Goal: Task Accomplishment & Management: Use online tool/utility

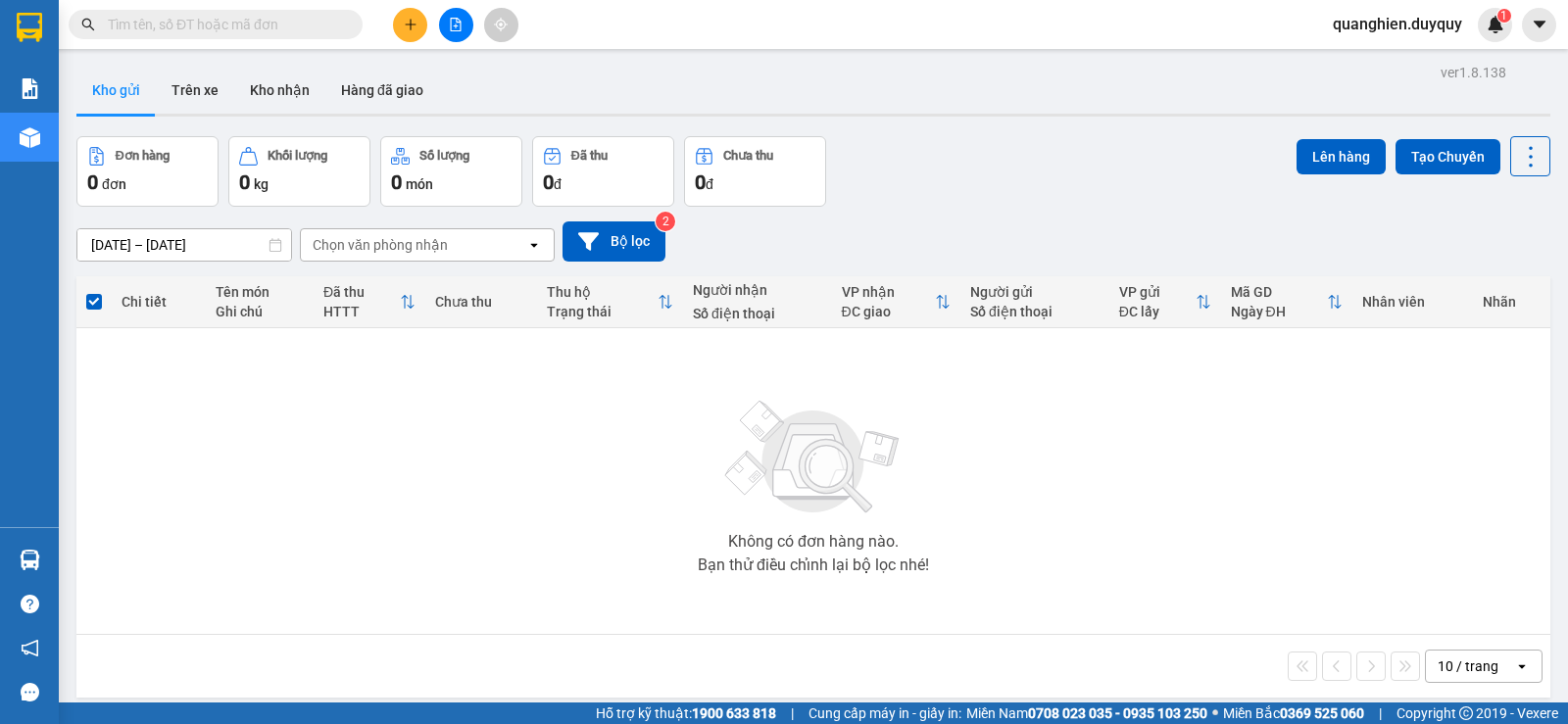
click at [133, 89] on button "Kho gửi" at bounding box center [116, 91] width 80 height 47
click at [269, 87] on button "Kho nhận" at bounding box center [280, 91] width 91 height 47
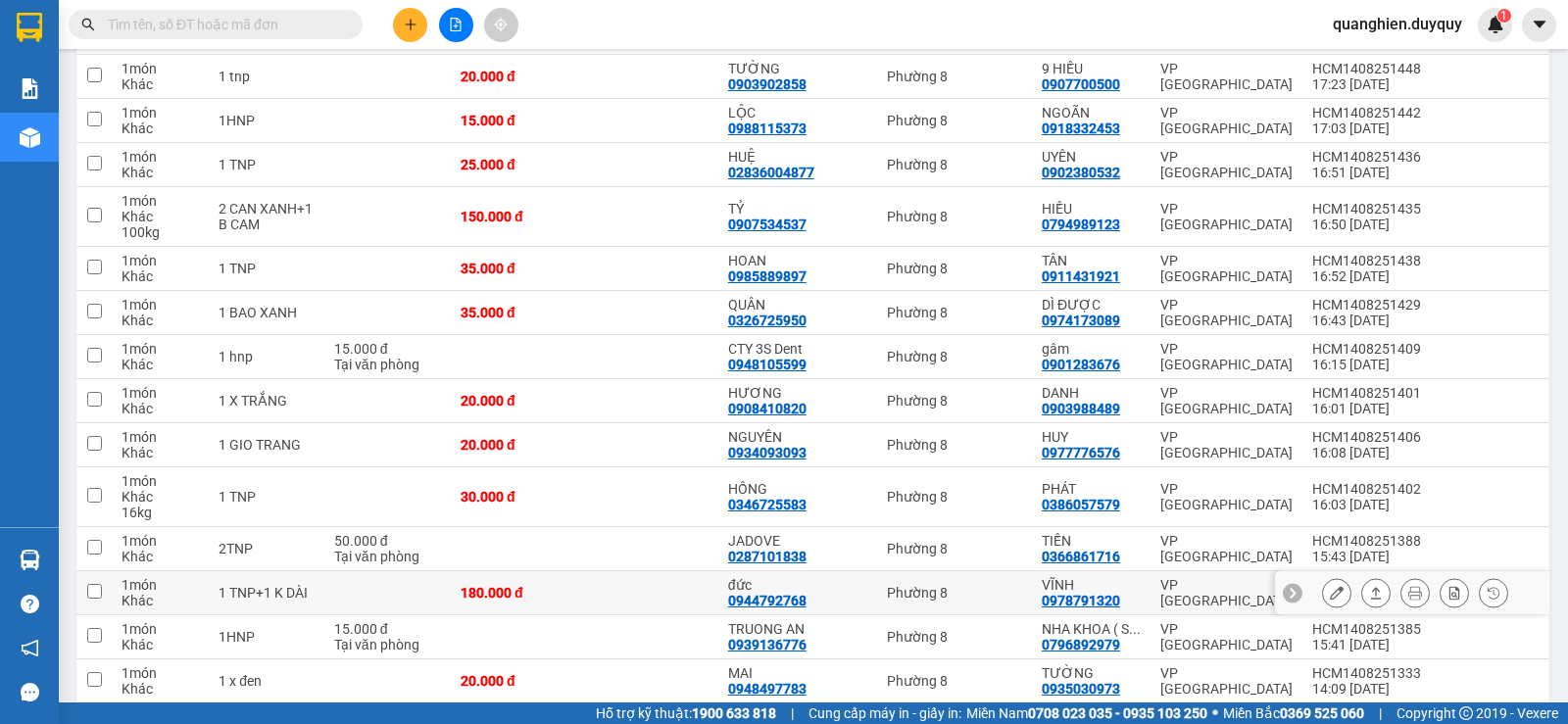
scroll to position [784, 0]
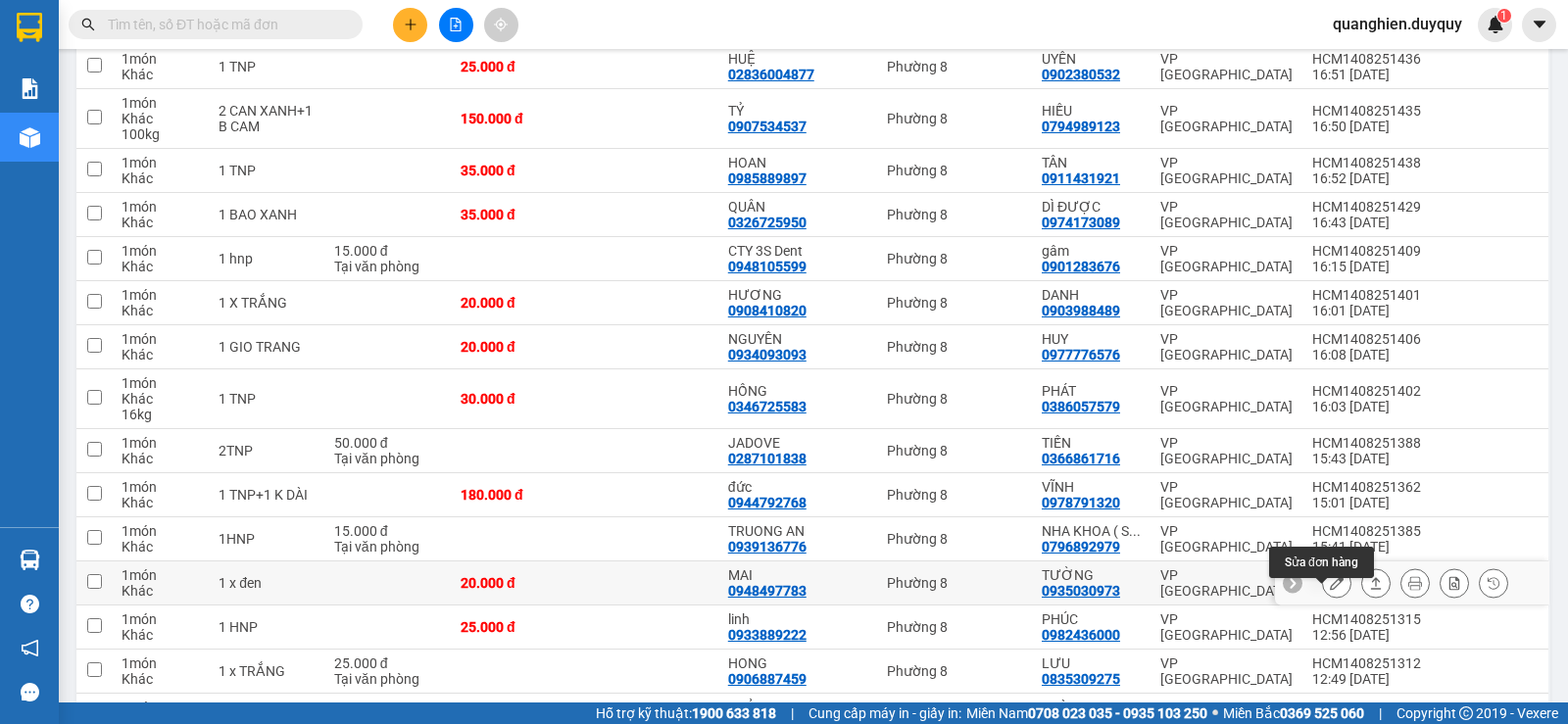
click at [1329, 590] on icon at bounding box center [1336, 583] width 14 height 14
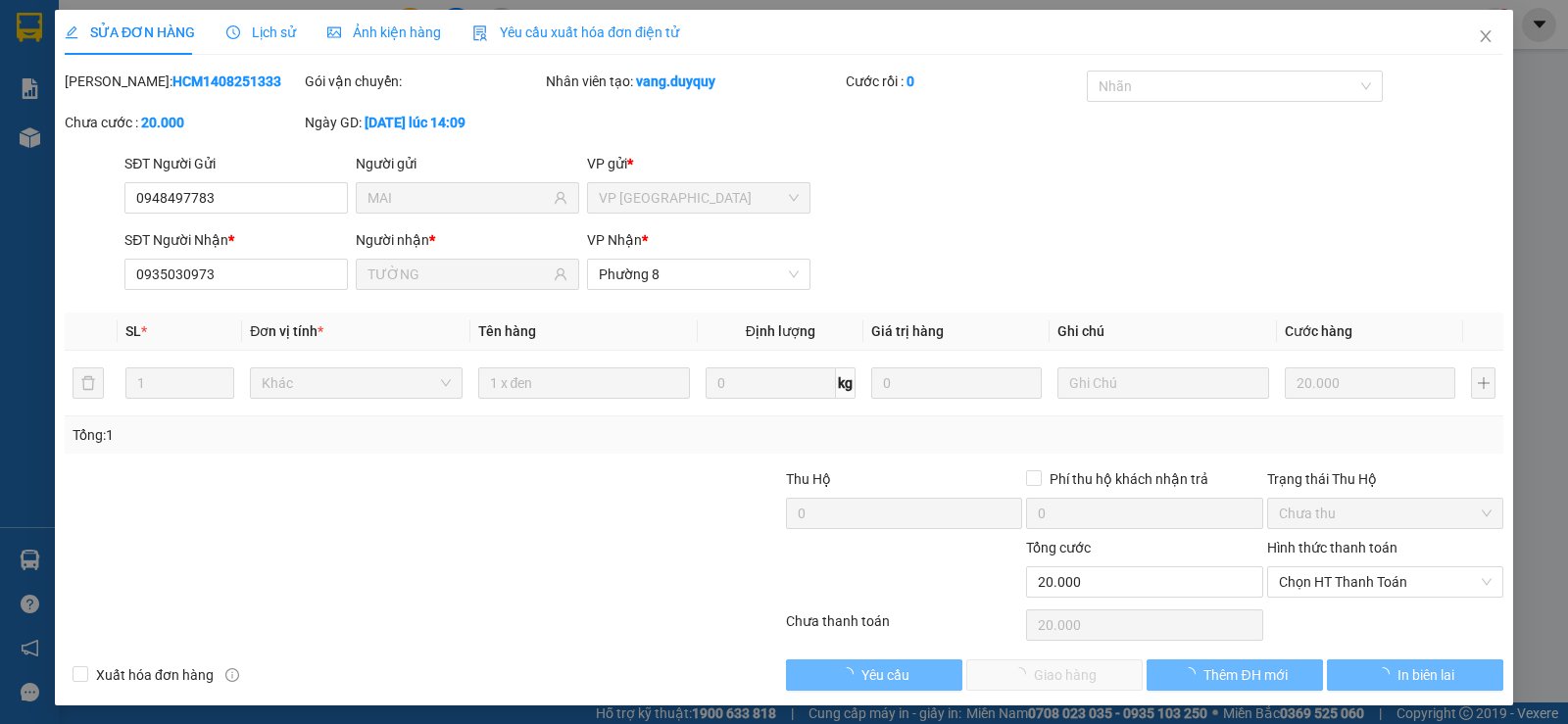
type input "0948497783"
type input "MAI"
type input "0935030973"
type input "TƯỜNG"
type input "20.000"
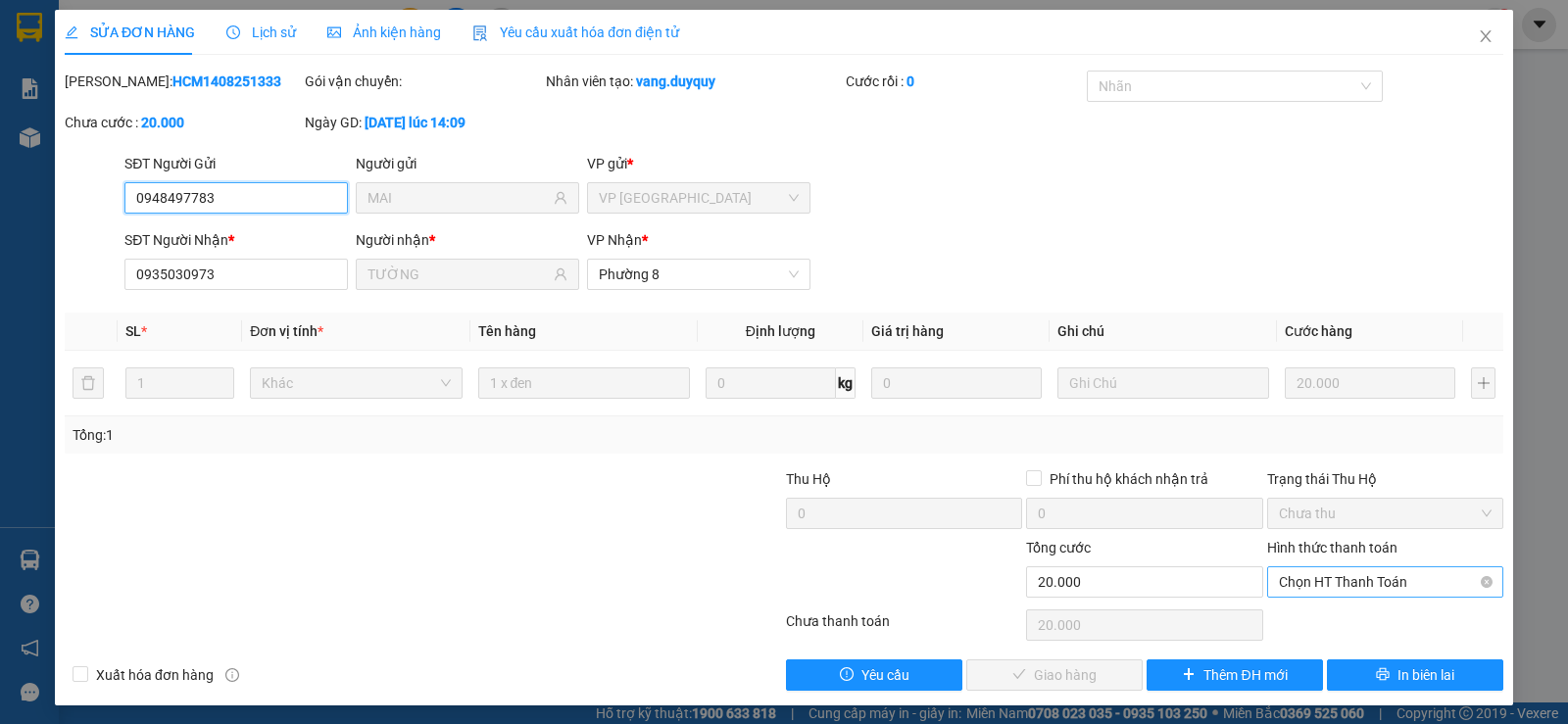
click at [1332, 586] on span "Chọn HT Thanh Toán" at bounding box center [1386, 582] width 213 height 30
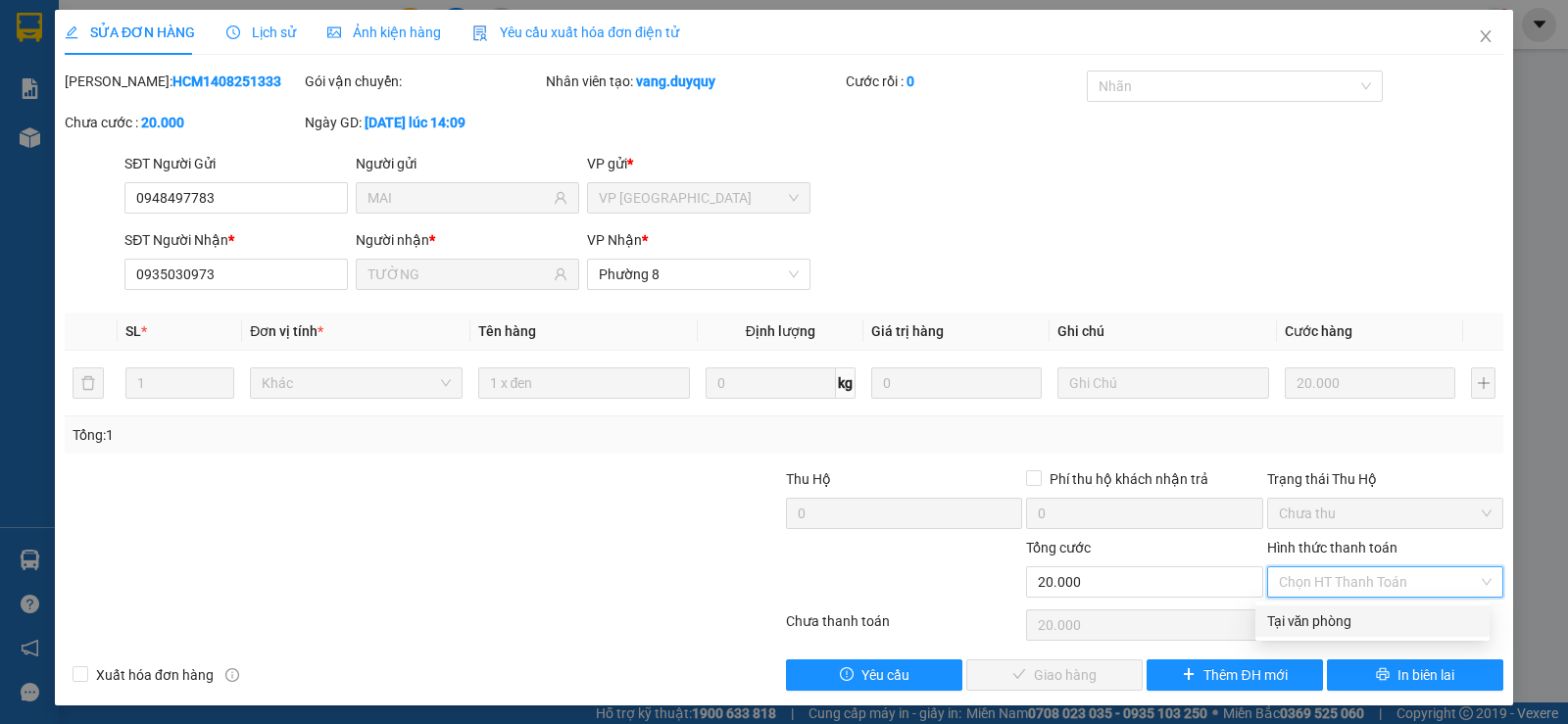
click at [1325, 615] on div "Tại văn phòng" at bounding box center [1373, 621] width 211 height 22
type input "0"
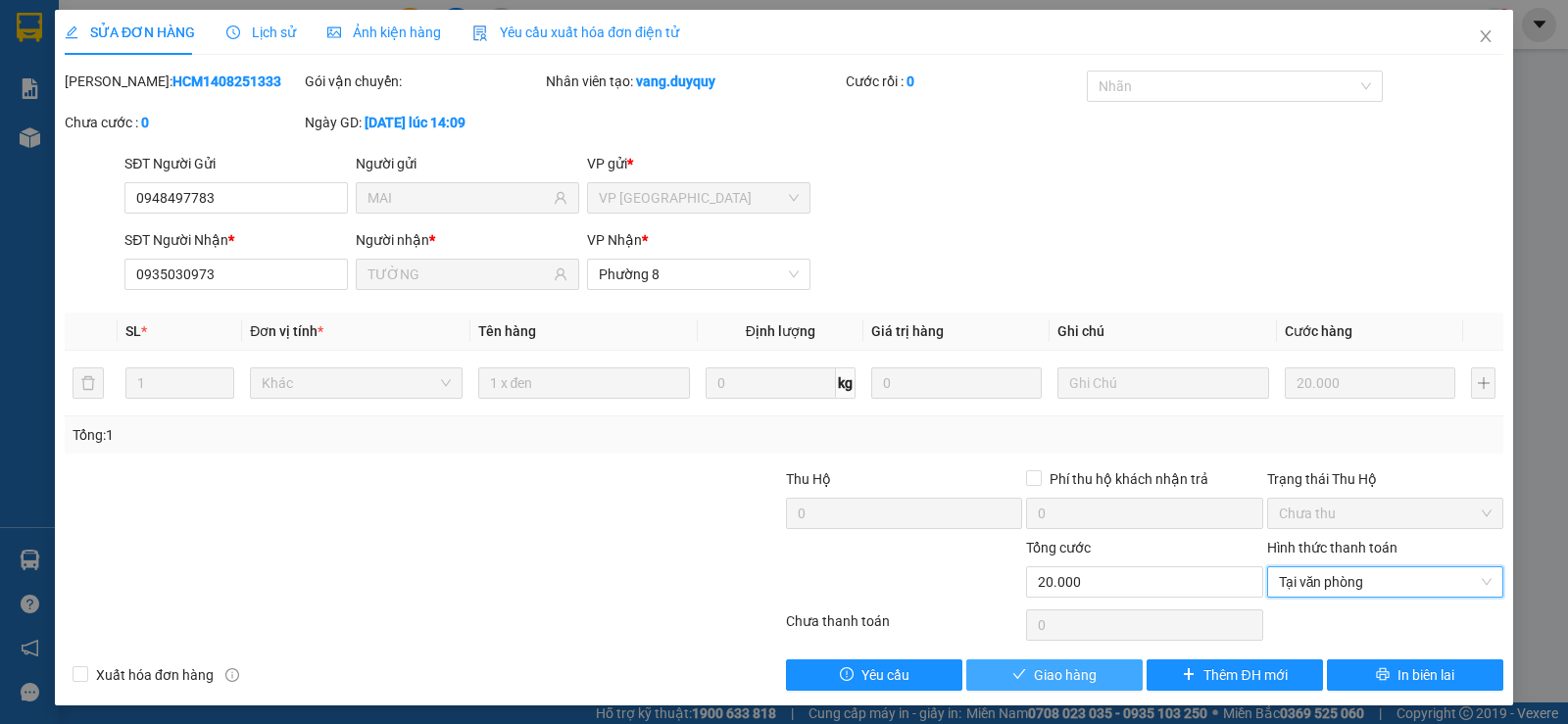
click at [1105, 678] on button "Giao hàng" at bounding box center [1054, 675] width 176 height 32
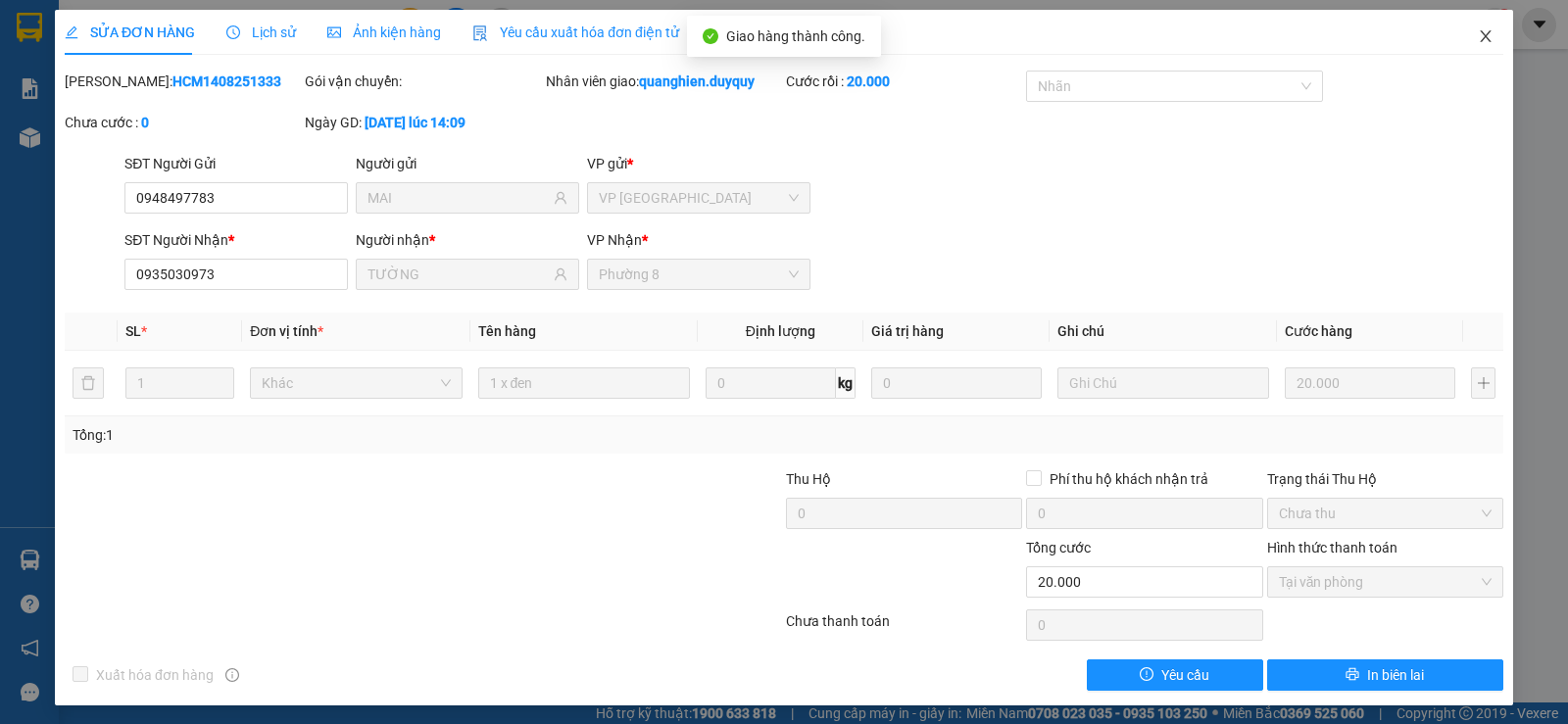
click at [1480, 37] on icon "close" at bounding box center [1485, 36] width 11 height 12
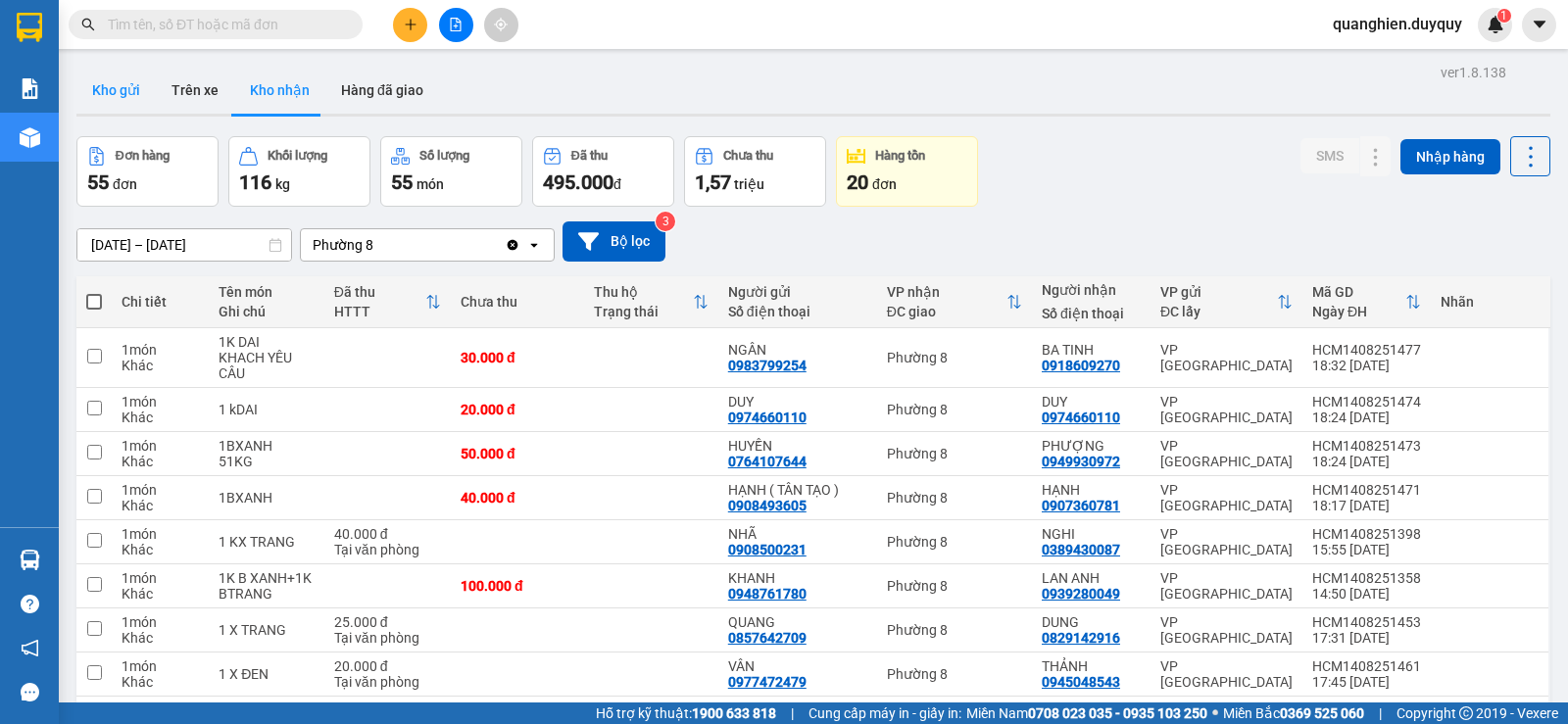
click at [125, 86] on button "Kho gửi" at bounding box center [116, 91] width 80 height 47
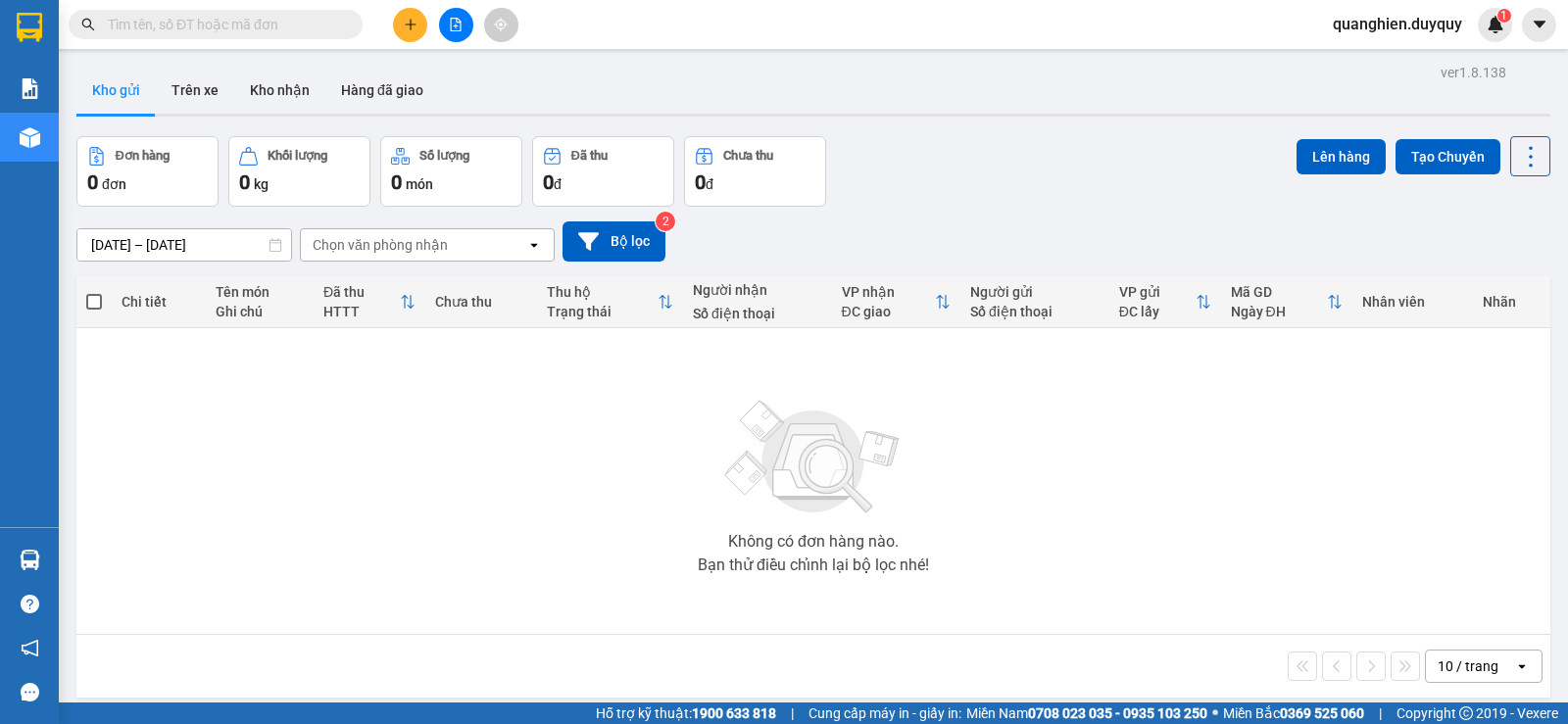
click at [1385, 25] on span "quanghien.duyquy" at bounding box center [1397, 24] width 161 height 25
click at [1374, 60] on span "Đăng xuất" at bounding box center [1404, 61] width 121 height 22
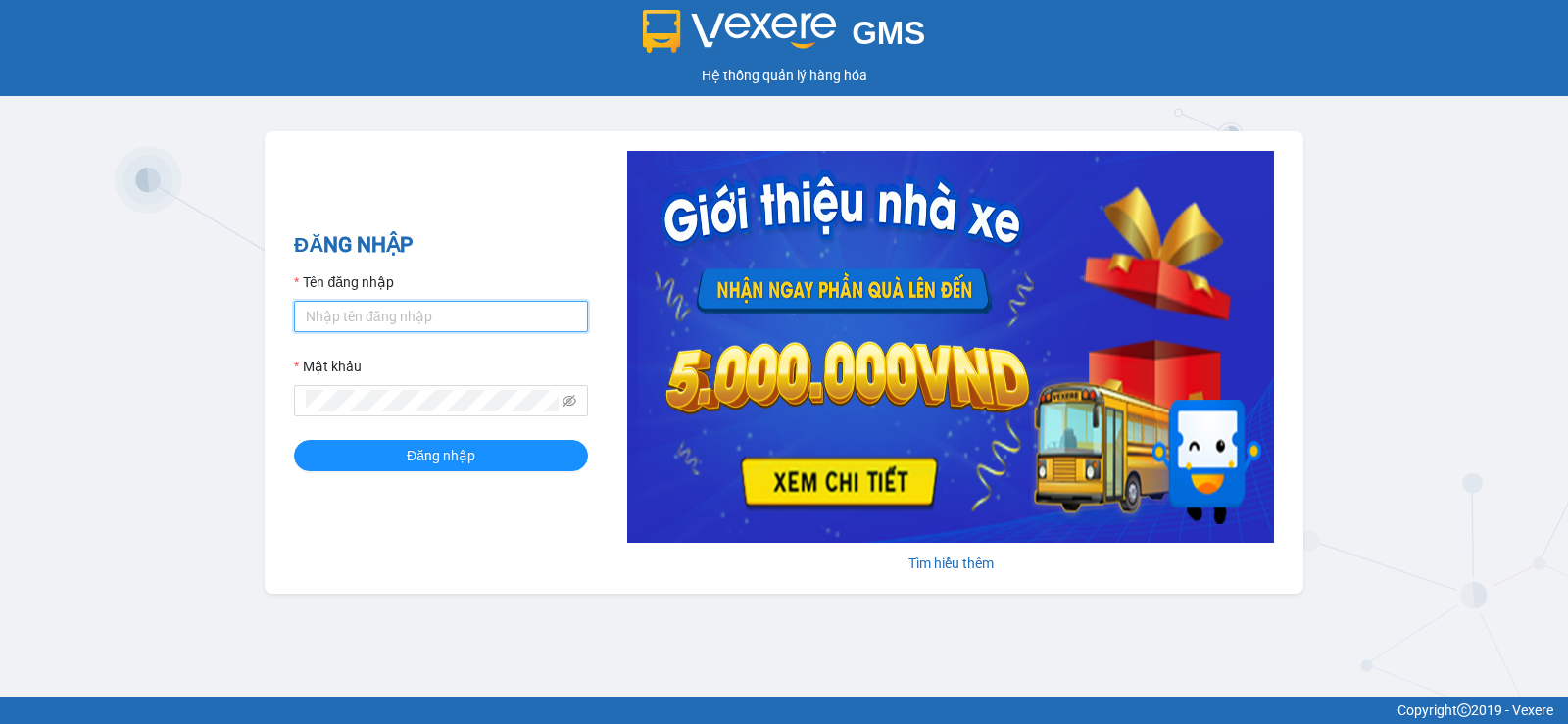
click at [364, 320] on input "Tên đăng nhập" at bounding box center [441, 316] width 294 height 32
type input "quyen.duyquy"
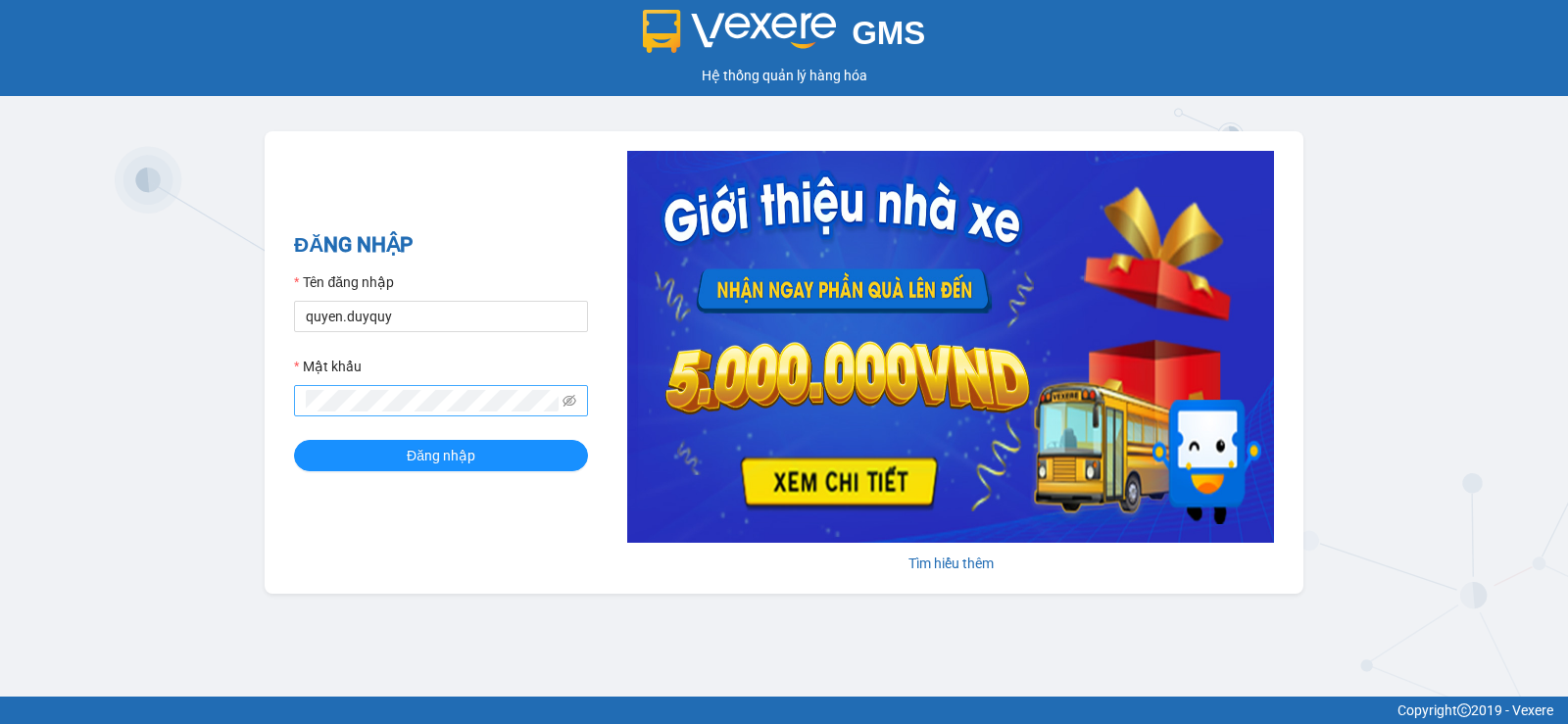
click at [559, 400] on span at bounding box center [441, 401] width 294 height 32
click at [561, 399] on span at bounding box center [441, 401] width 294 height 32
click at [561, 398] on span at bounding box center [441, 401] width 294 height 32
click at [567, 394] on icon "eye-invisible" at bounding box center [570, 401] width 14 height 14
click at [463, 444] on span "Đăng nhập" at bounding box center [442, 455] width 69 height 22
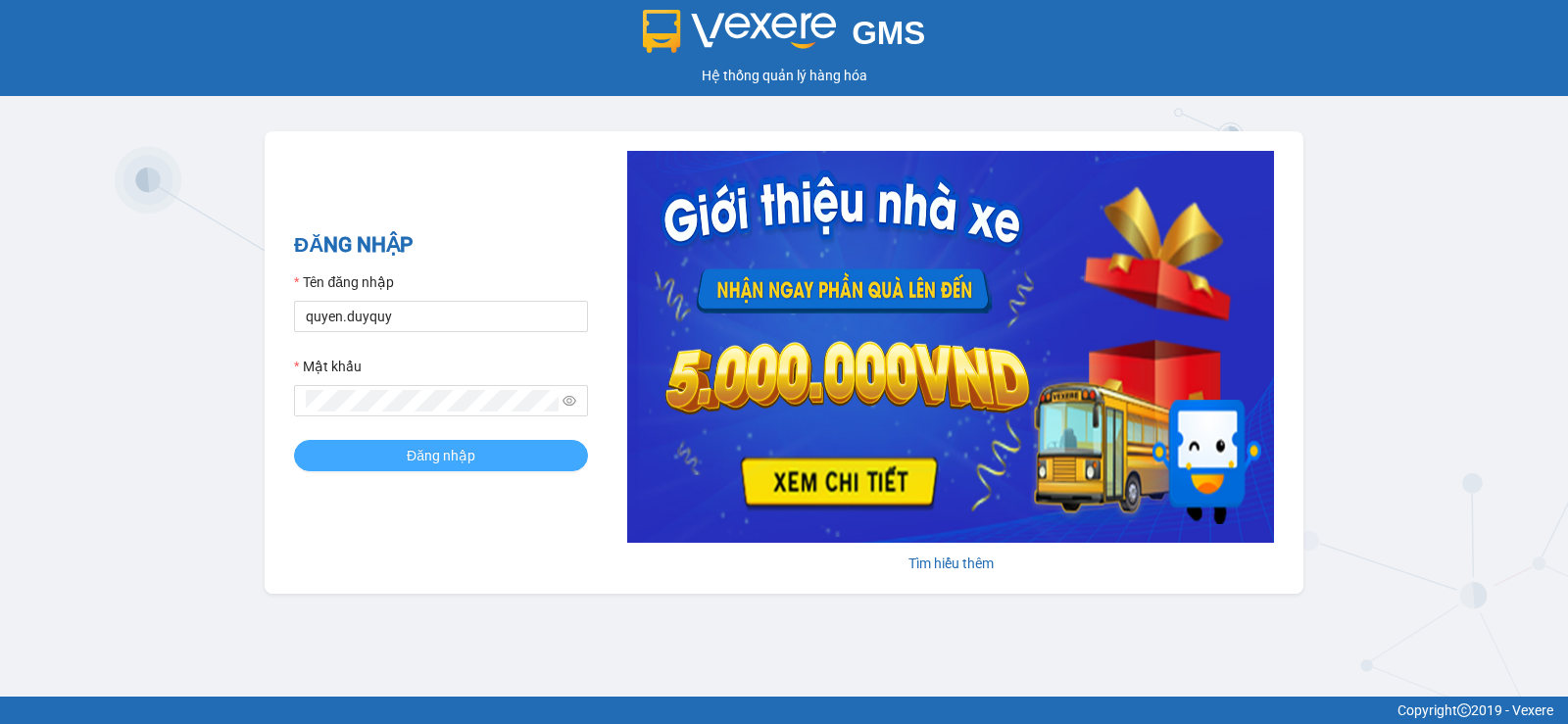
click at [450, 444] on span "Đăng nhập" at bounding box center [442, 455] width 69 height 22
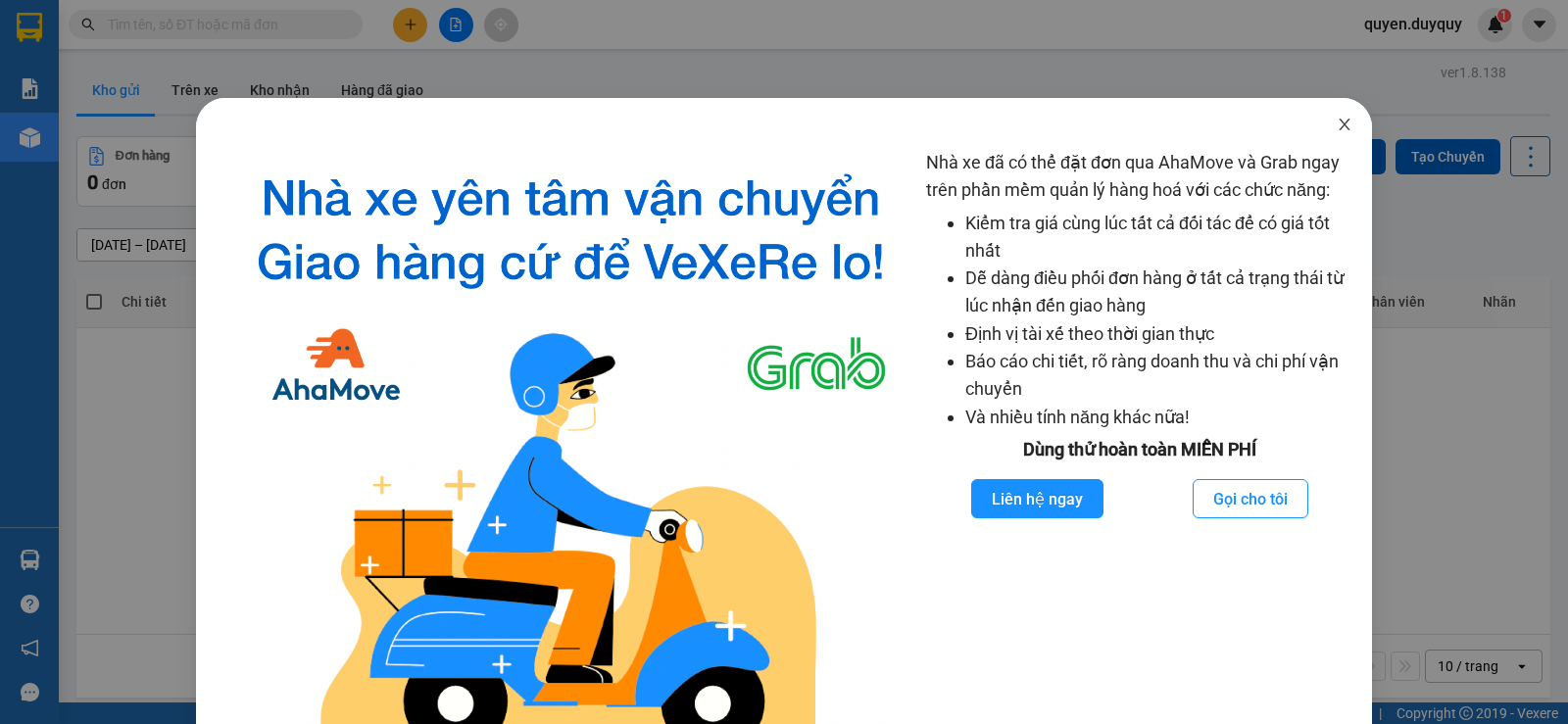
click at [1333, 115] on span "Close" at bounding box center [1344, 125] width 55 height 55
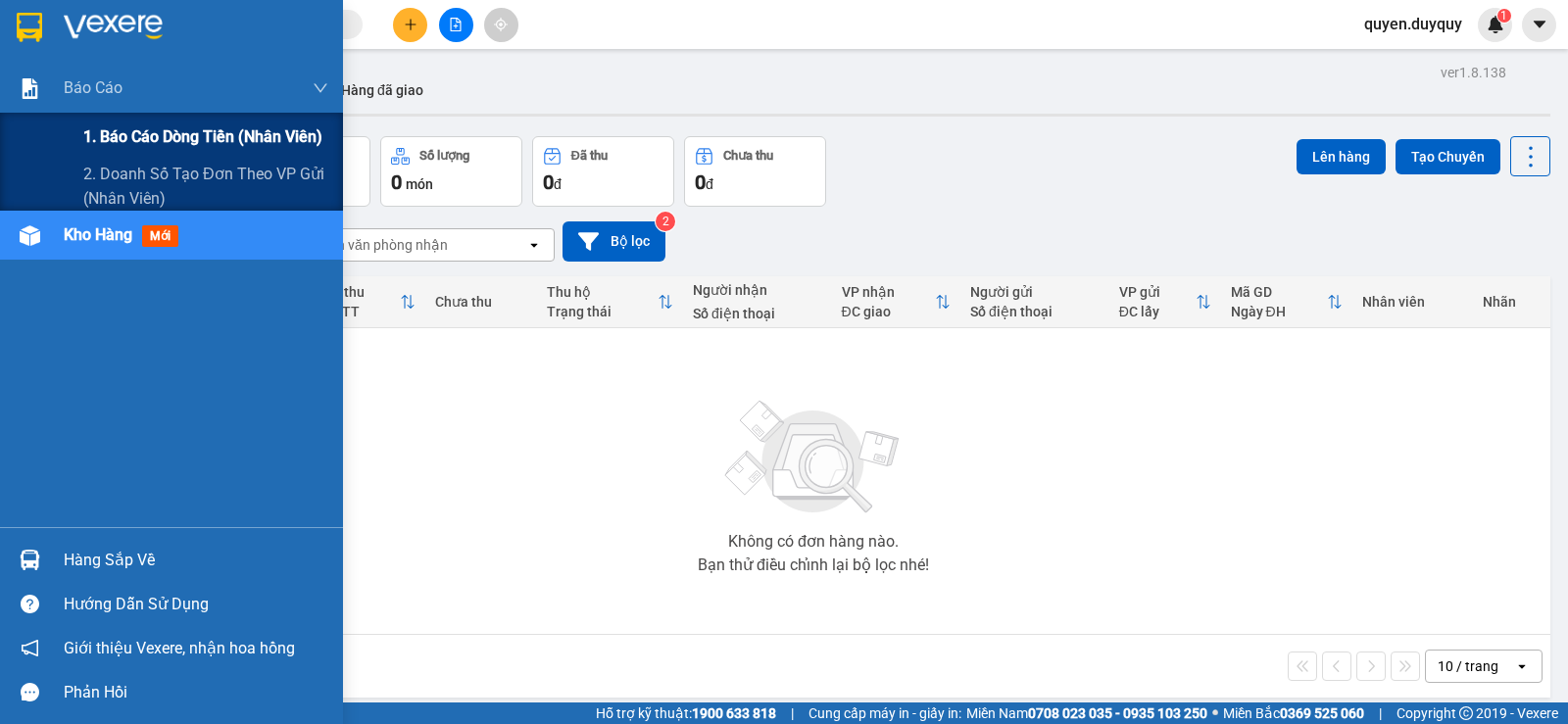
click at [218, 129] on span "1. Báo cáo dòng tiền (nhân viên)" at bounding box center [203, 136] width 239 height 25
